Goal: Use online tool/utility: Utilize a website feature to perform a specific function

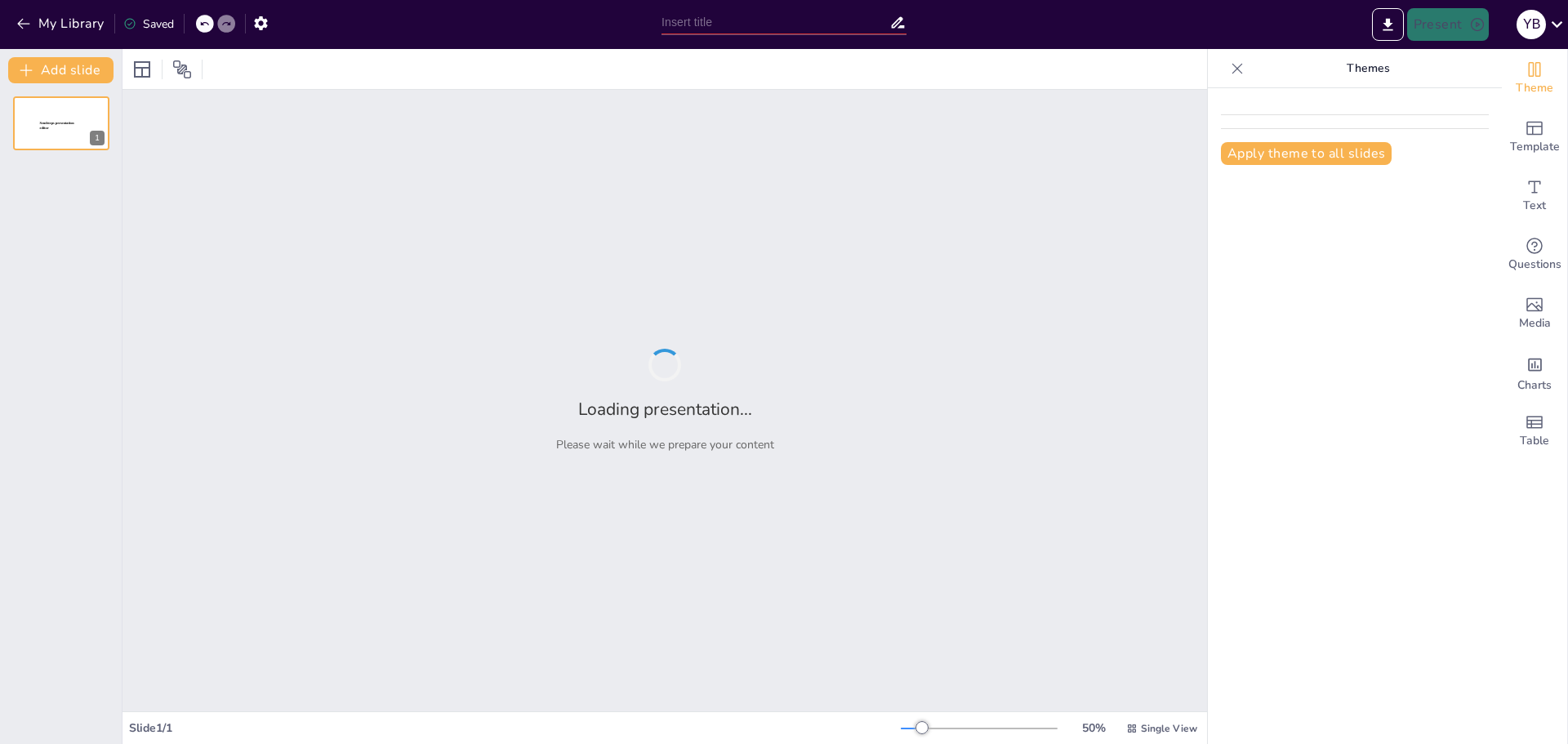
type input "Las Parábolas de [DEMOGRAPHIC_DATA]: Reflexiones sobre la Vida Eterna"
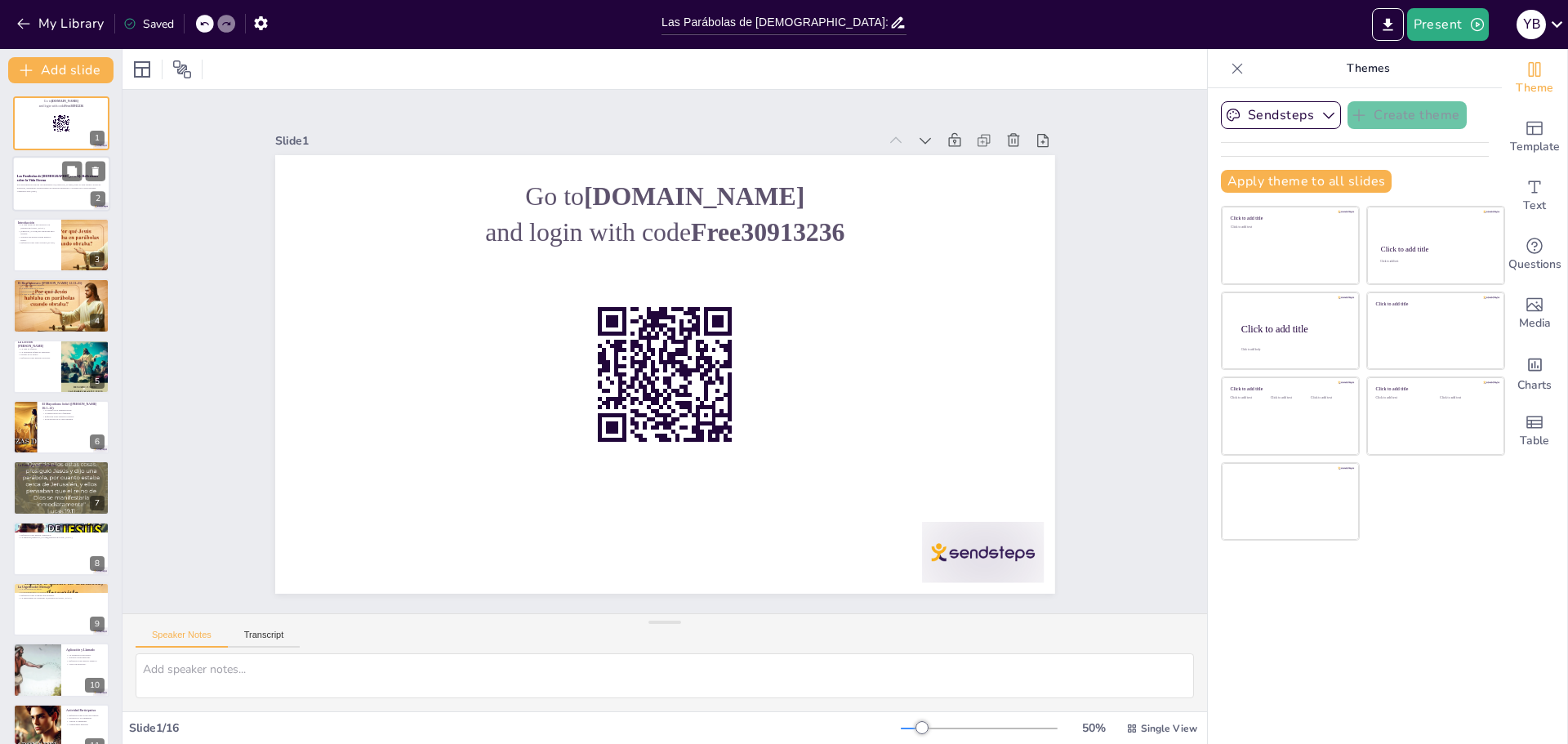
click at [52, 181] on div "Las Parábolas de [DEMOGRAPHIC_DATA]: Reflexiones sobre la Vida Eterna" at bounding box center [61, 178] width 88 height 7
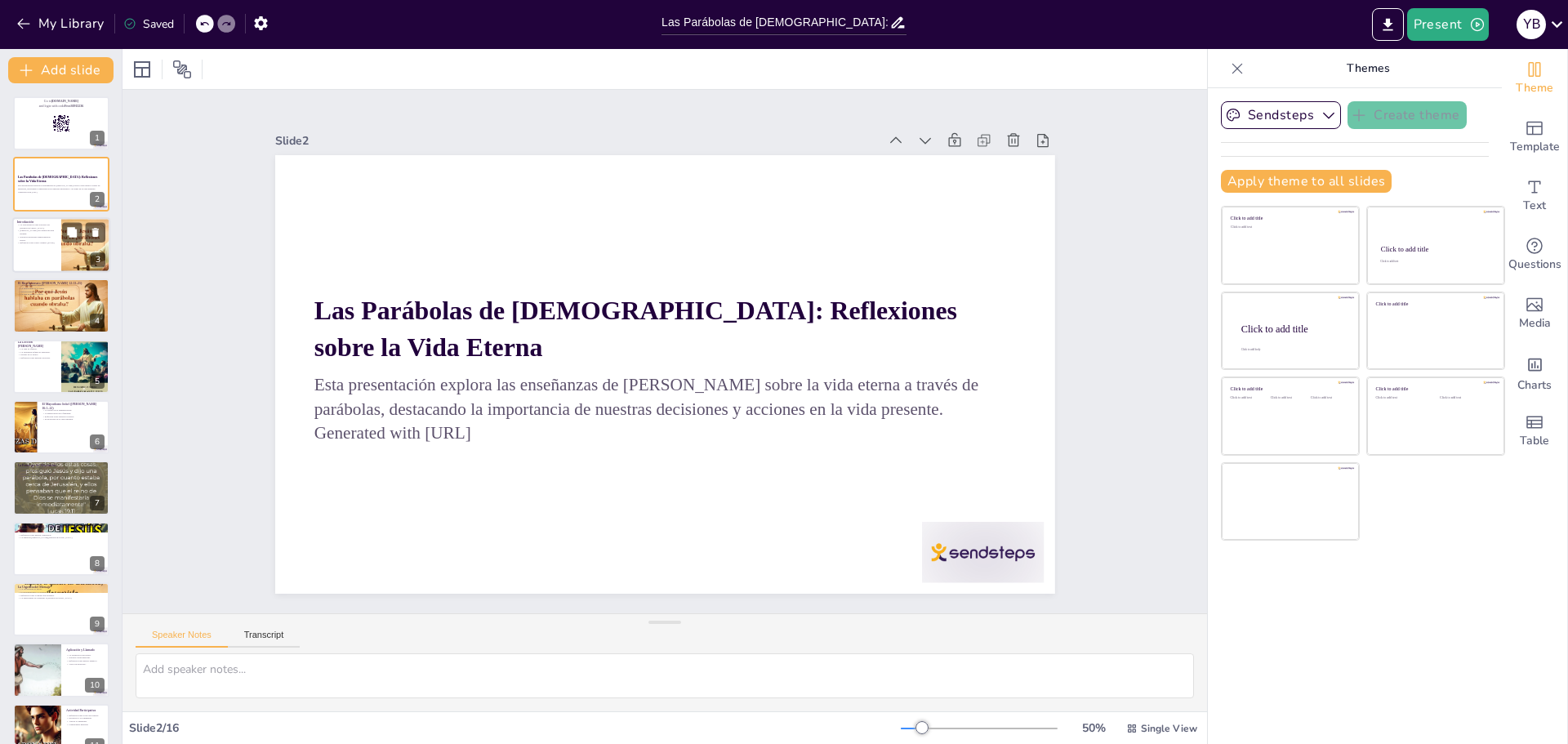
click at [41, 235] on p "Nuestras decisiones tienen impacto eterno." at bounding box center [36, 238] width 39 height 6
checkbox input "true"
type textarea "La vida eterna no es simplemente duración, sino una conexión profunda y continu…"
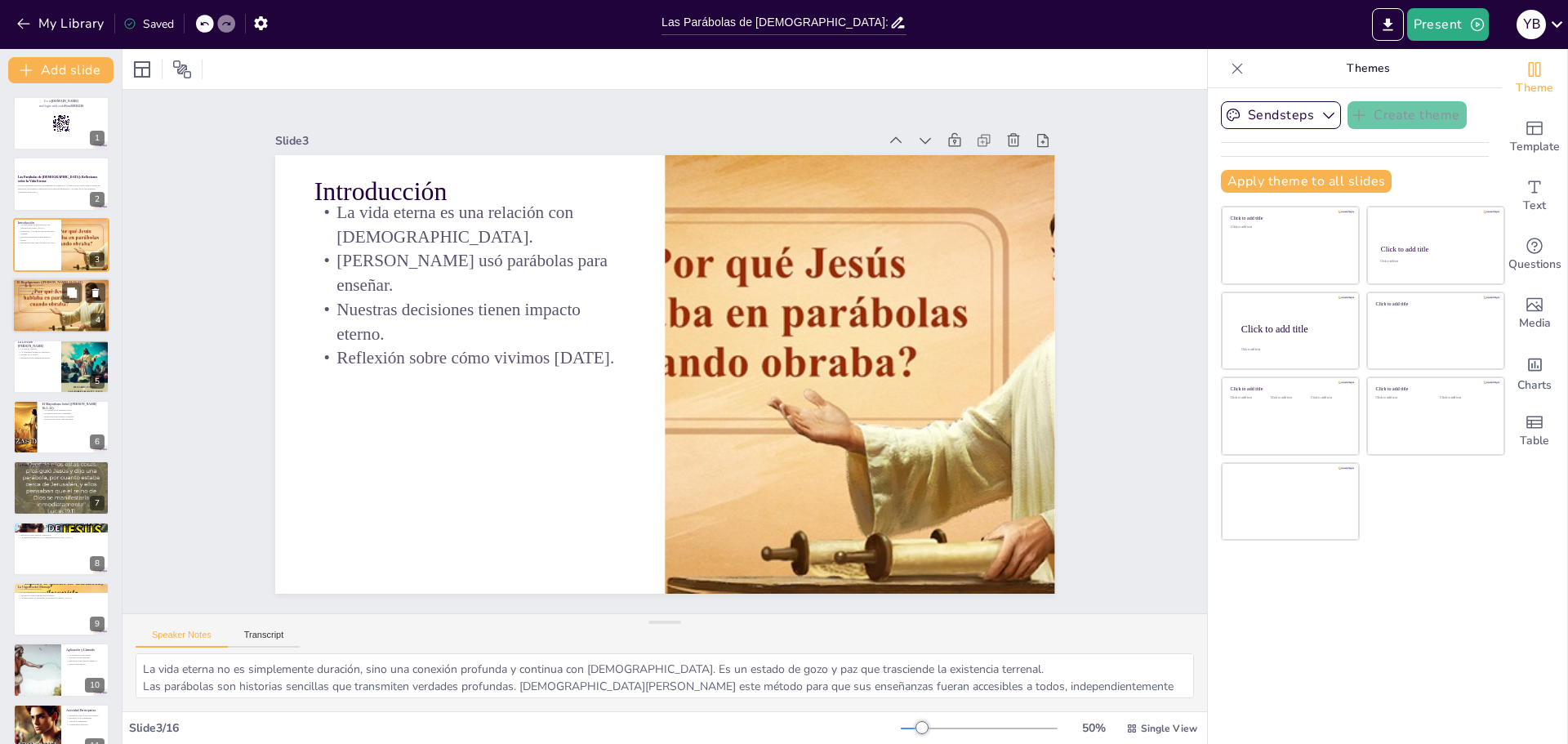
click at [51, 316] on div at bounding box center [61, 306] width 98 height 56
checkbox input "true"
type textarea "La avaricia es una trampa que nos aleja de [DEMOGRAPHIC_DATA] y de los demás. N…"
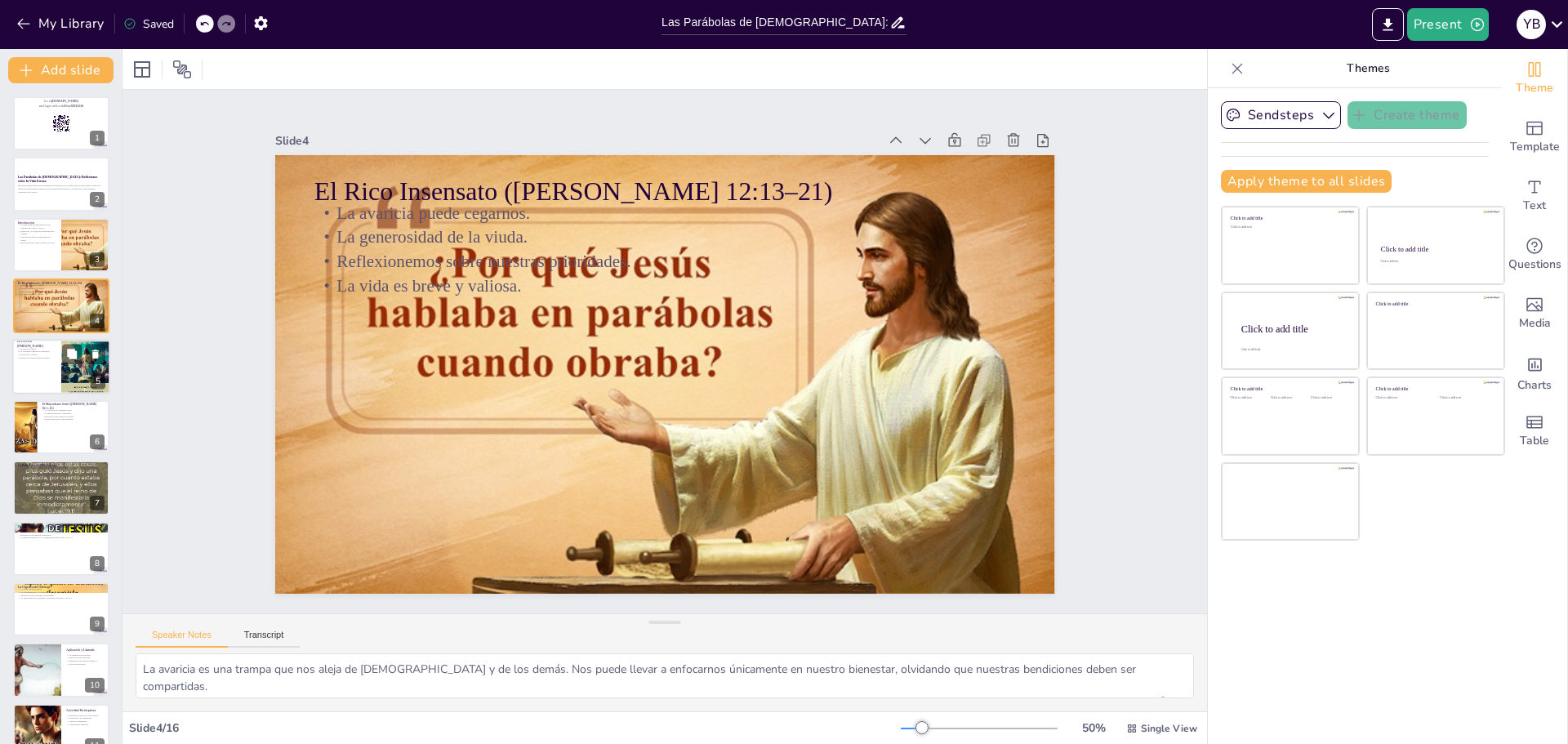
click at [34, 365] on div at bounding box center [61, 367] width 98 height 56
checkbox input "true"
type textarea "La vida puede terminar en cualquier momento, y es crucial que vivamos cada día …"
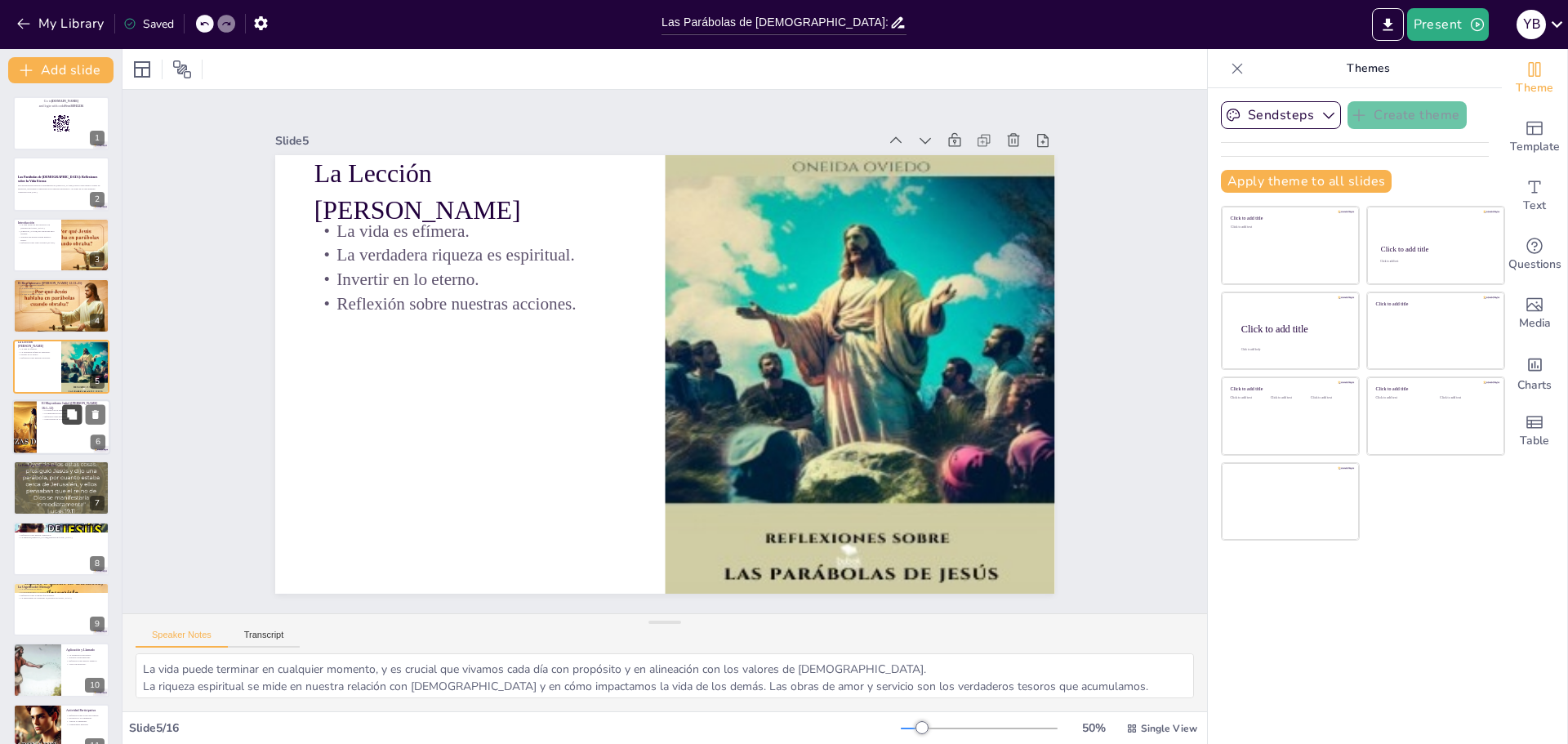
checkbox input "true"
click at [67, 413] on icon at bounding box center [71, 414] width 11 height 11
type textarea "La astucia no siempre implica deshonestidad; puede ser una herramienta para ges…"
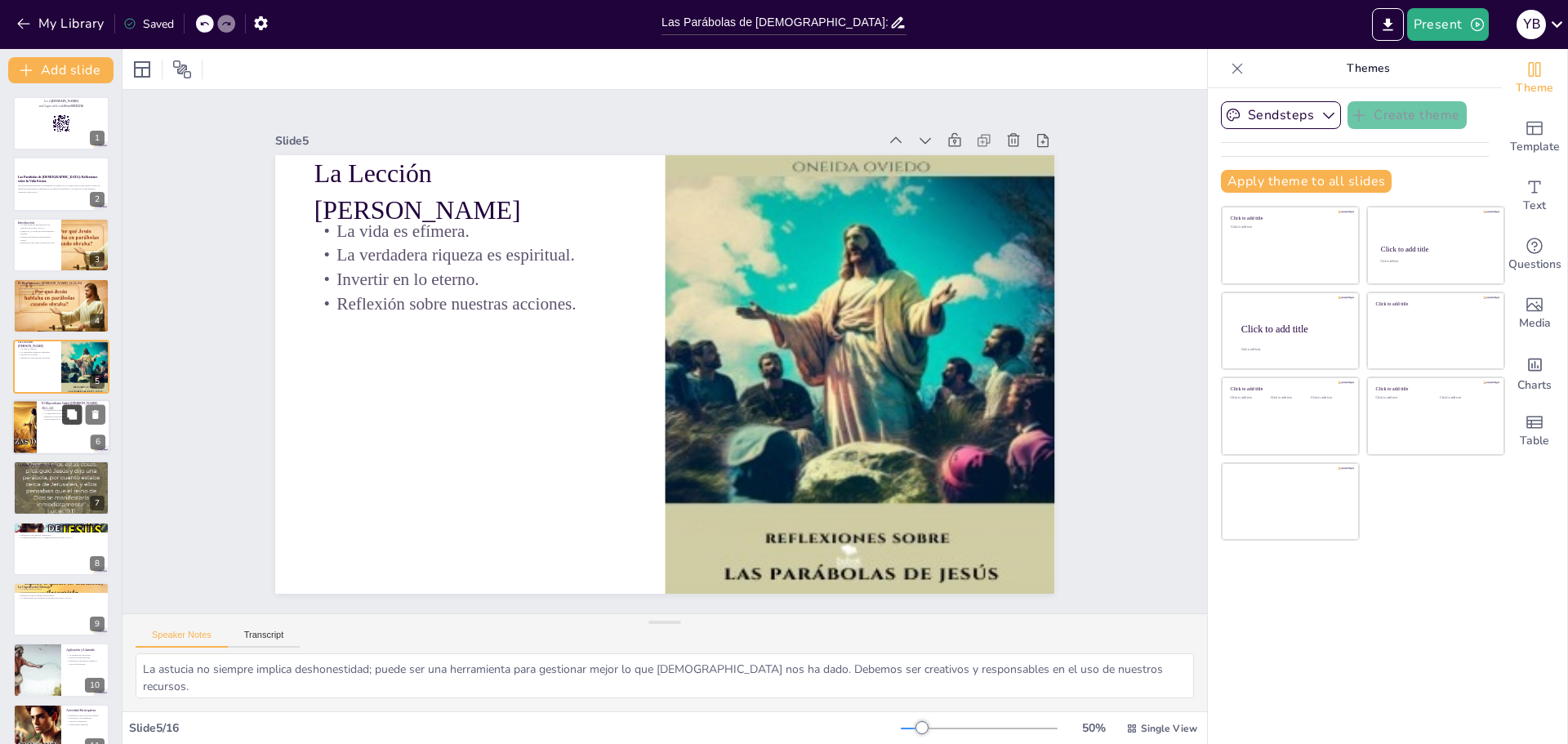
scroll to position [74, 0]
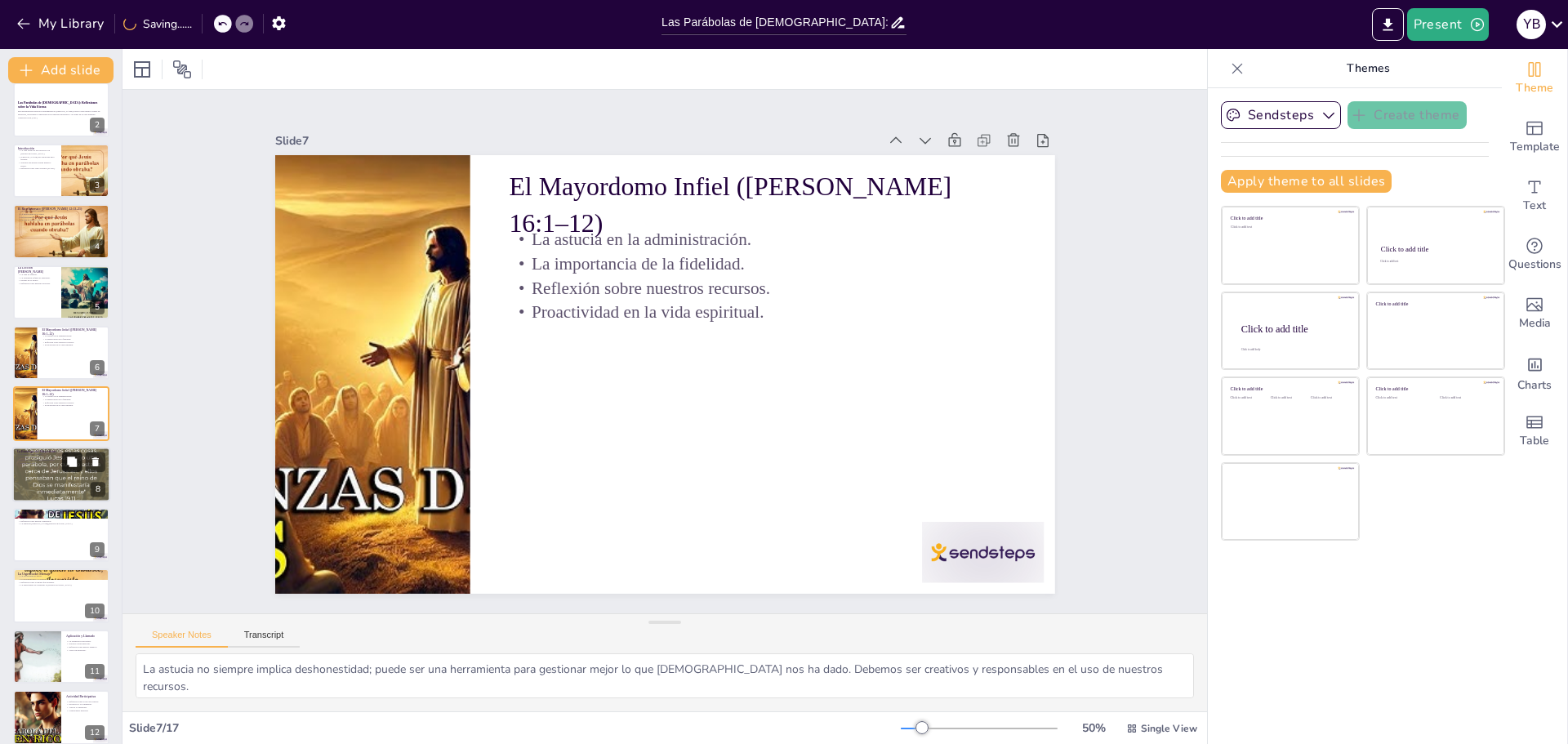
checkbox input "true"
click at [63, 472] on button at bounding box center [72, 462] width 20 height 20
type textarea "La brevedad de la vida nos recuerda que cada día cuenta. Debemos aprovechar cad…"
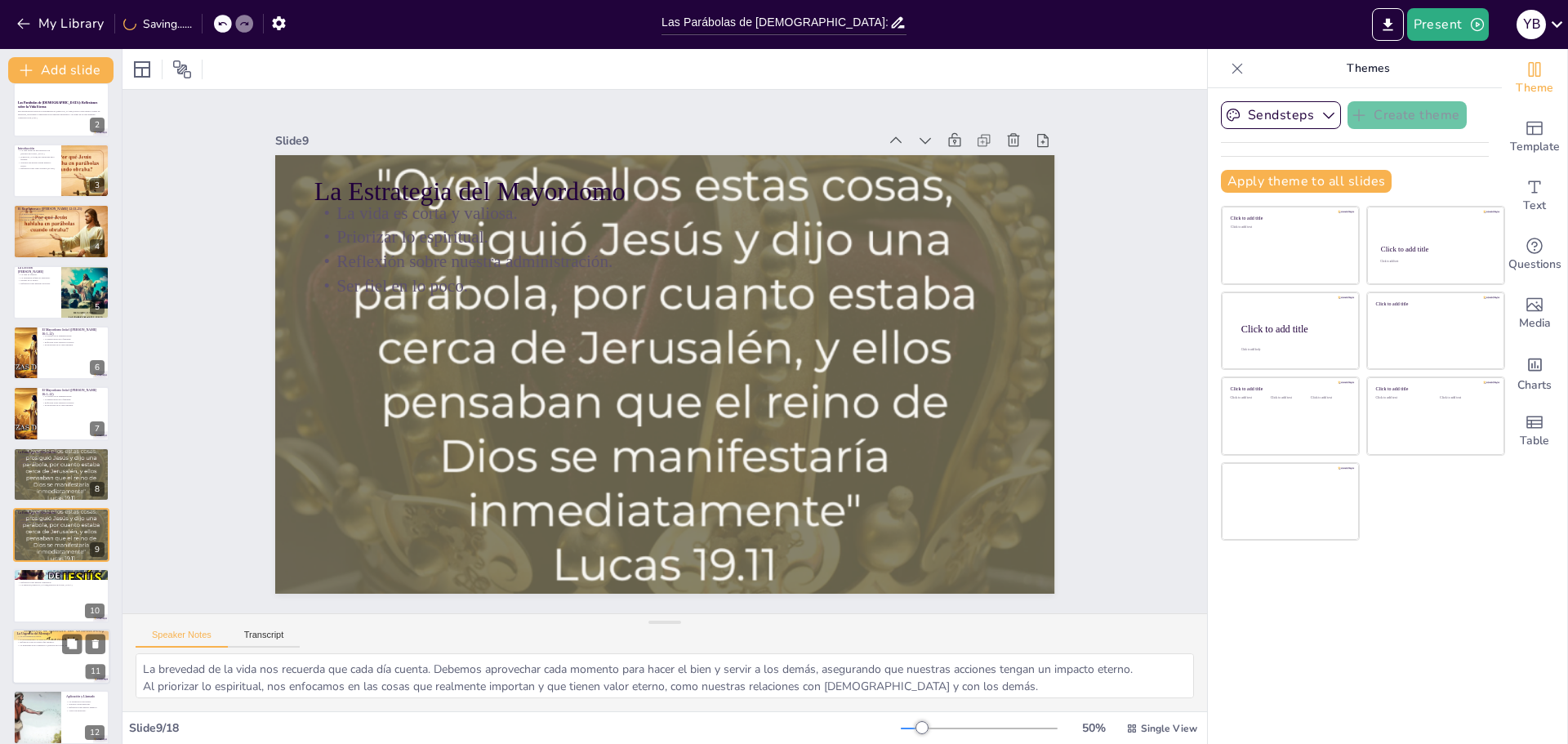
checkbox input "true"
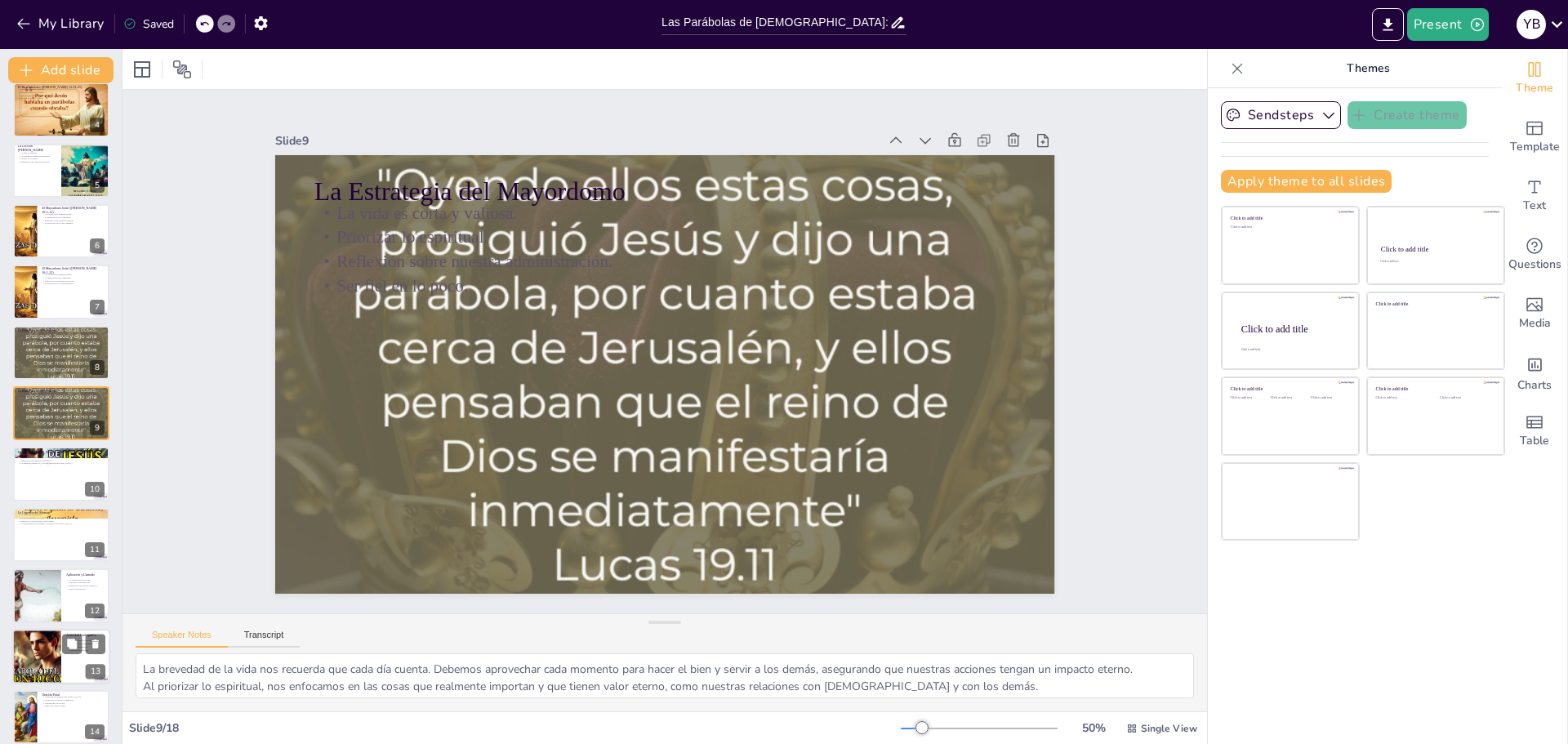
click at [52, 541] on div at bounding box center [61, 535] width 96 height 54
type textarea "La vida es el momento propicio para arrepentirse y aceptar a [DEMOGRAPHIC_DATA]…"
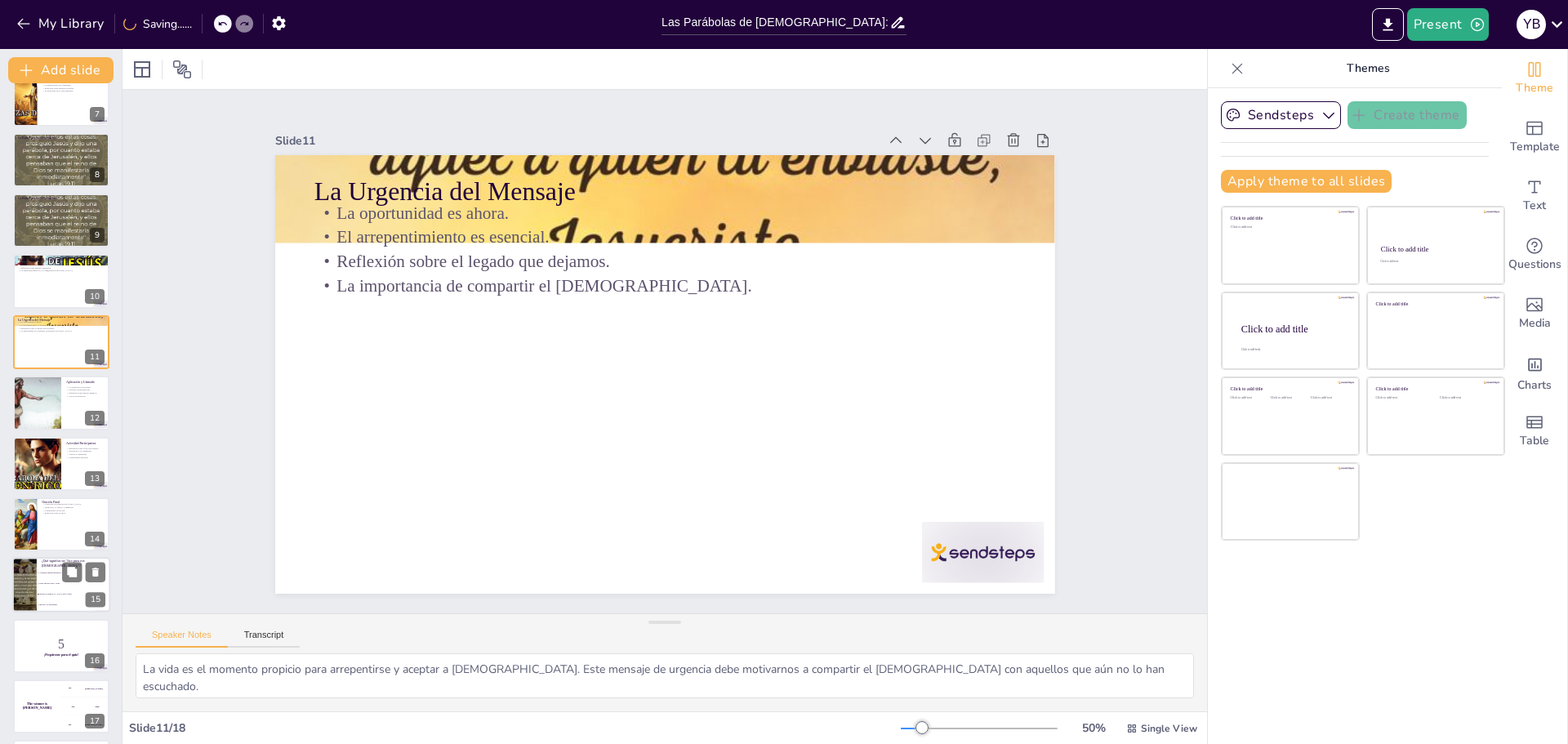
scroll to position [453, 0]
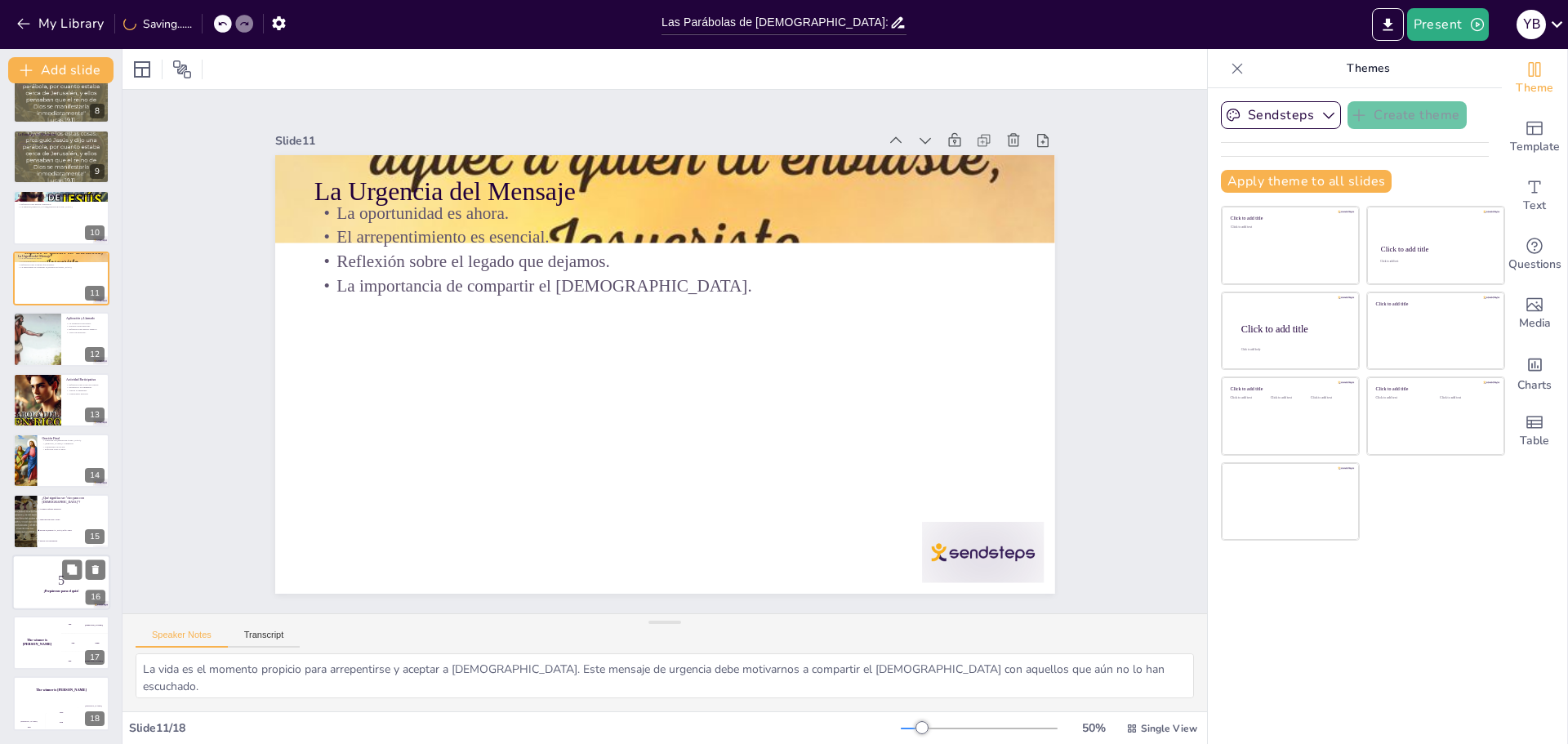
checkbox input "true"
click at [41, 574] on p "5" at bounding box center [61, 580] width 88 height 18
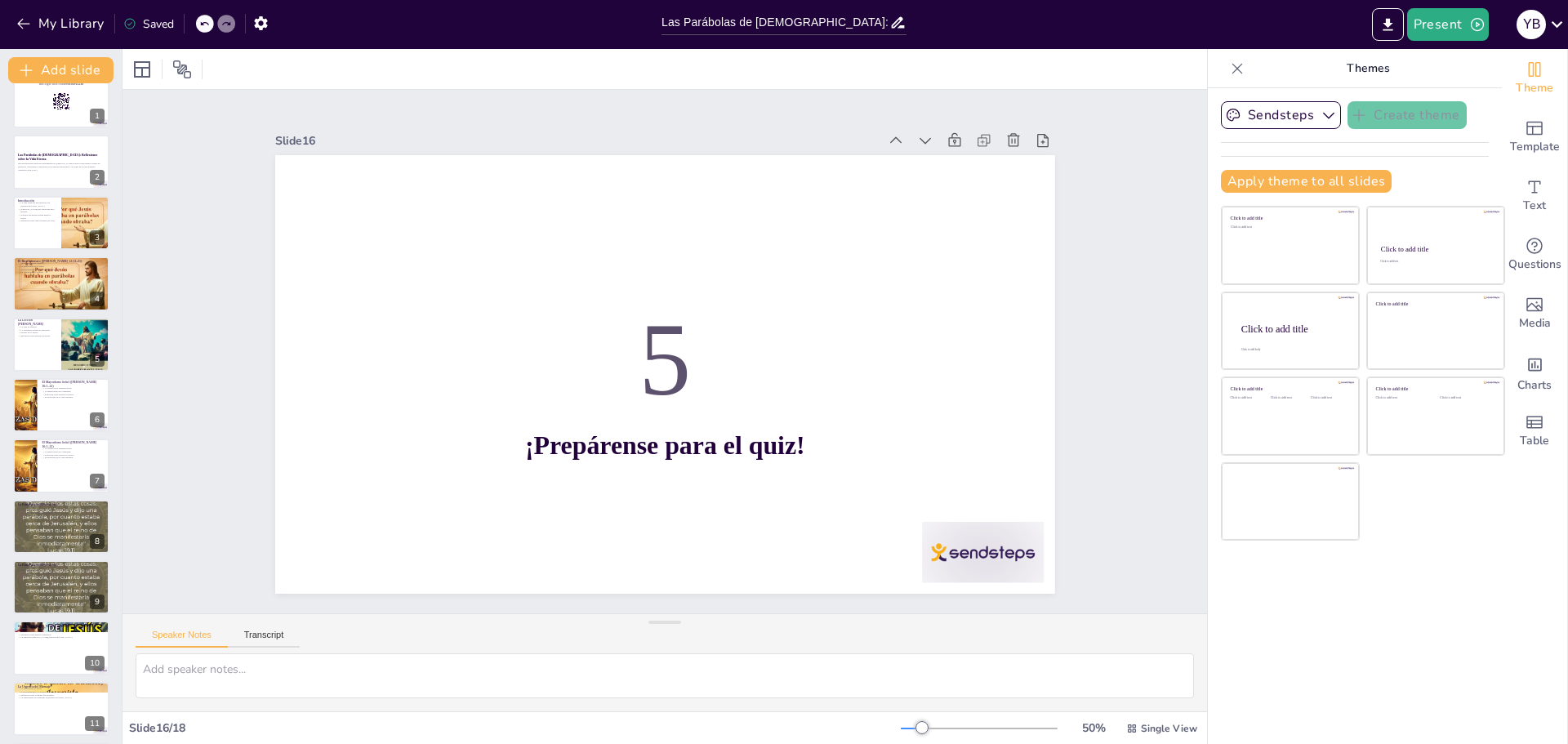
scroll to position [0, 0]
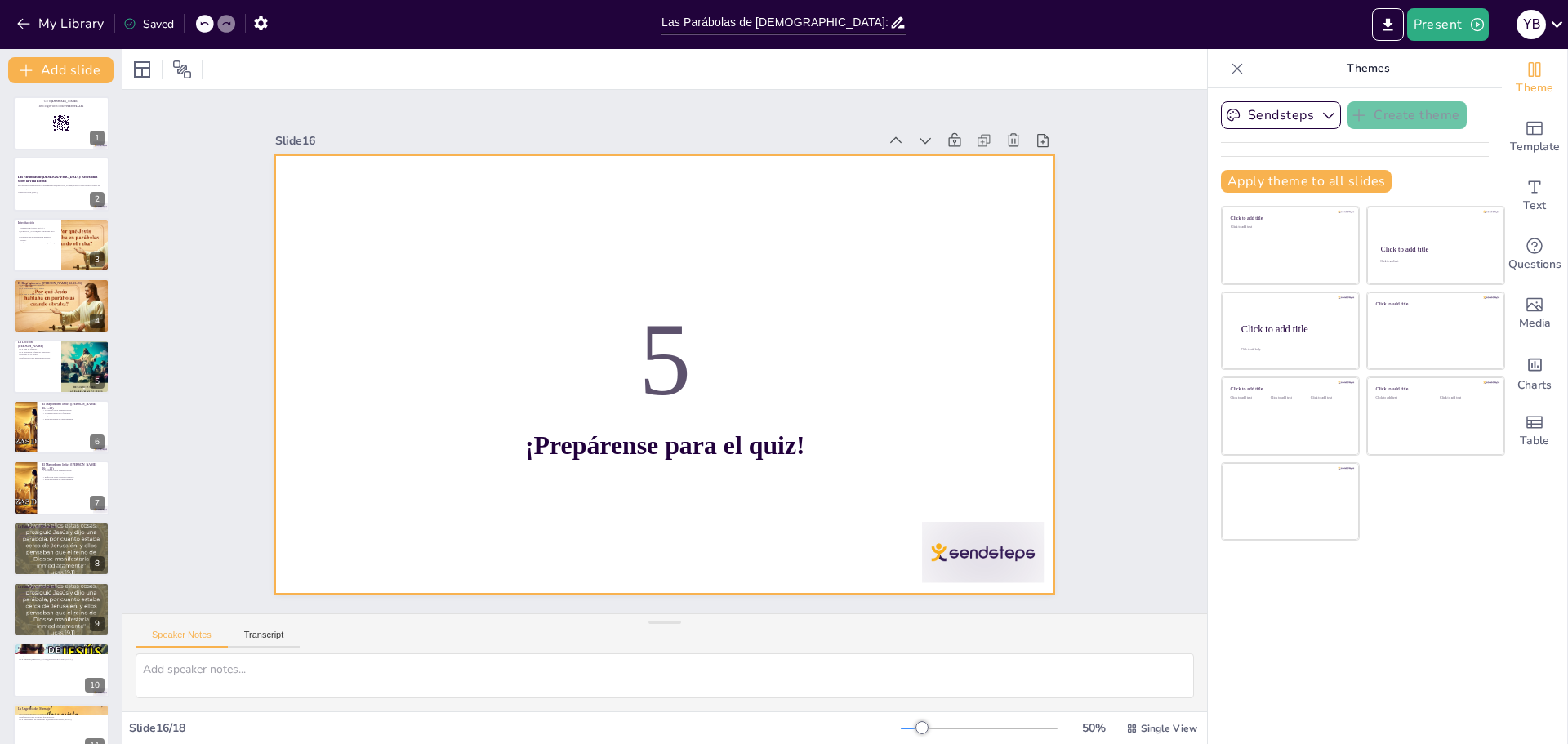
checkbox input "true"
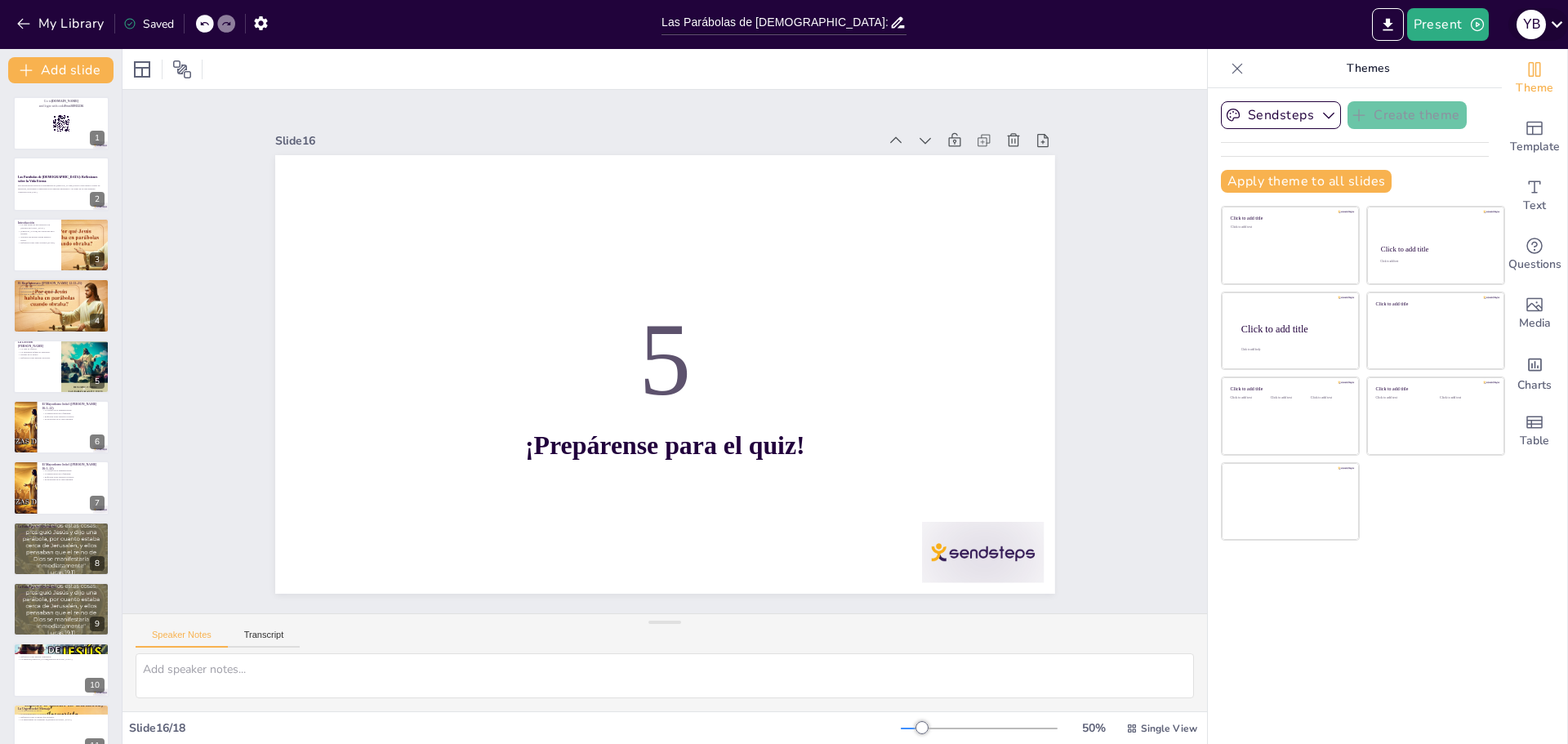
click at [1554, 31] on icon at bounding box center [1557, 24] width 22 height 22
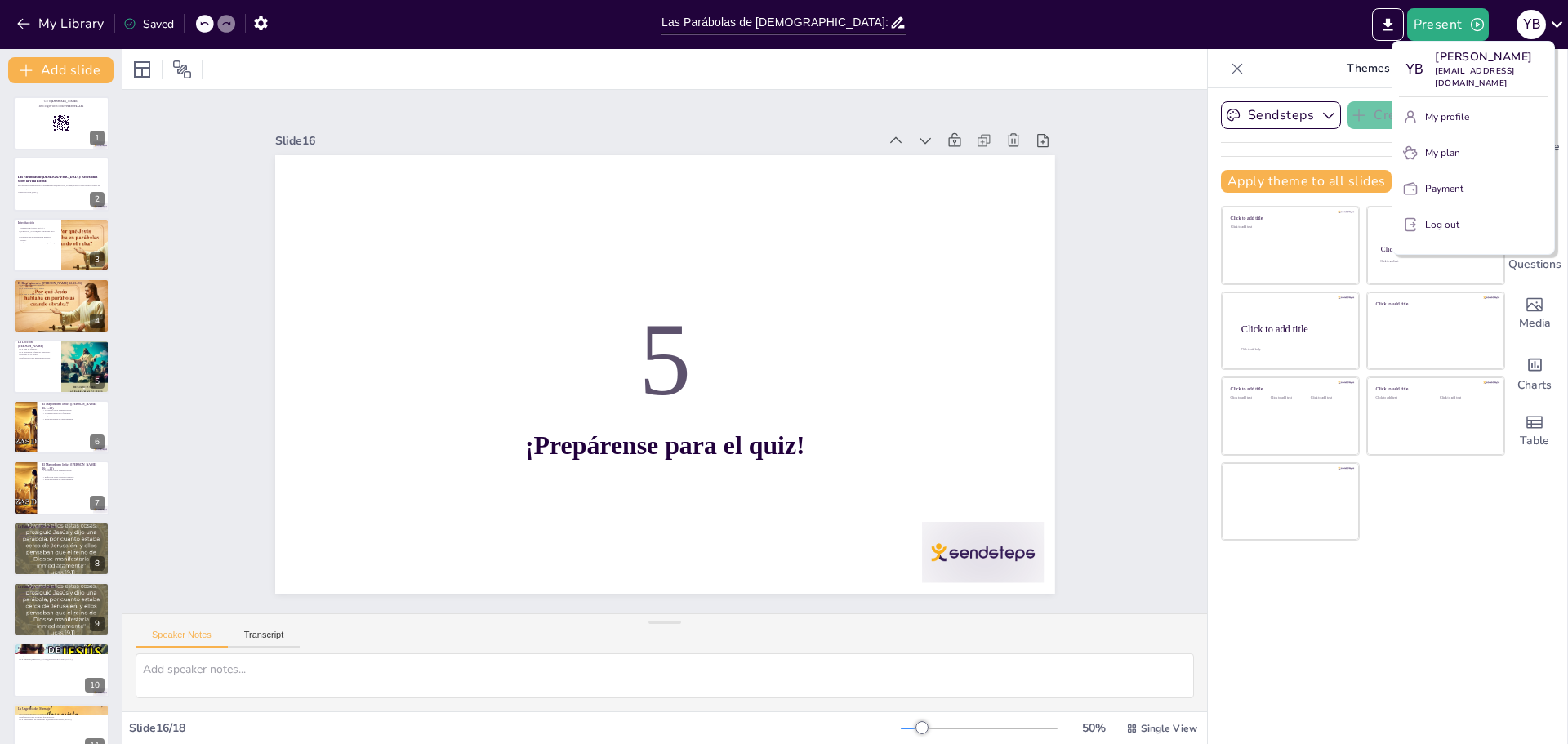
drag, startPoint x: 1440, startPoint y: 216, endPoint x: 1451, endPoint y: 214, distance: 11.2
click at [1441, 217] on p "Log out" at bounding box center [1442, 224] width 34 height 15
